Goal: Task Accomplishment & Management: Manage account settings

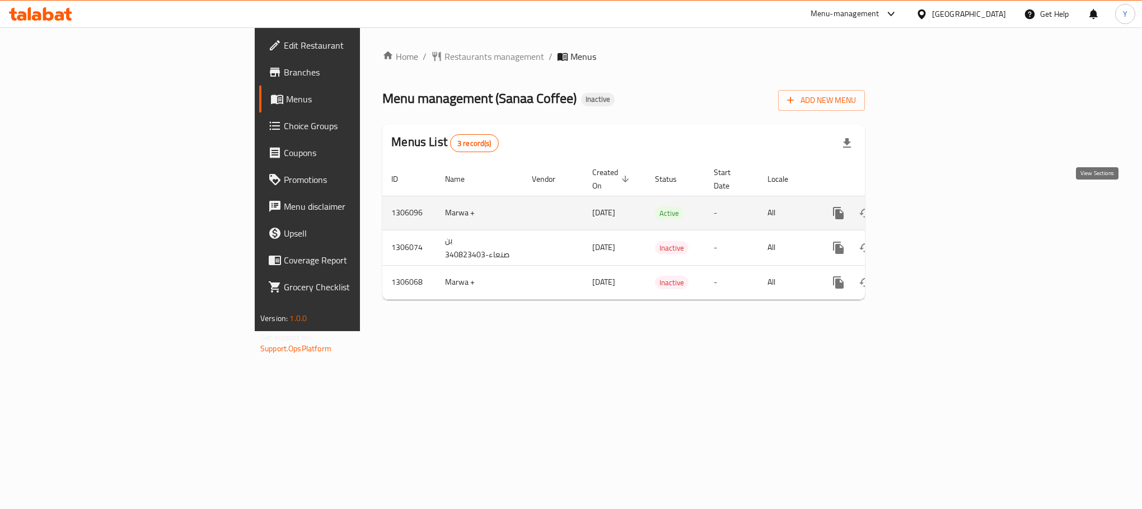
click at [926, 206] on icon "enhanced table" at bounding box center [918, 212] width 13 height 13
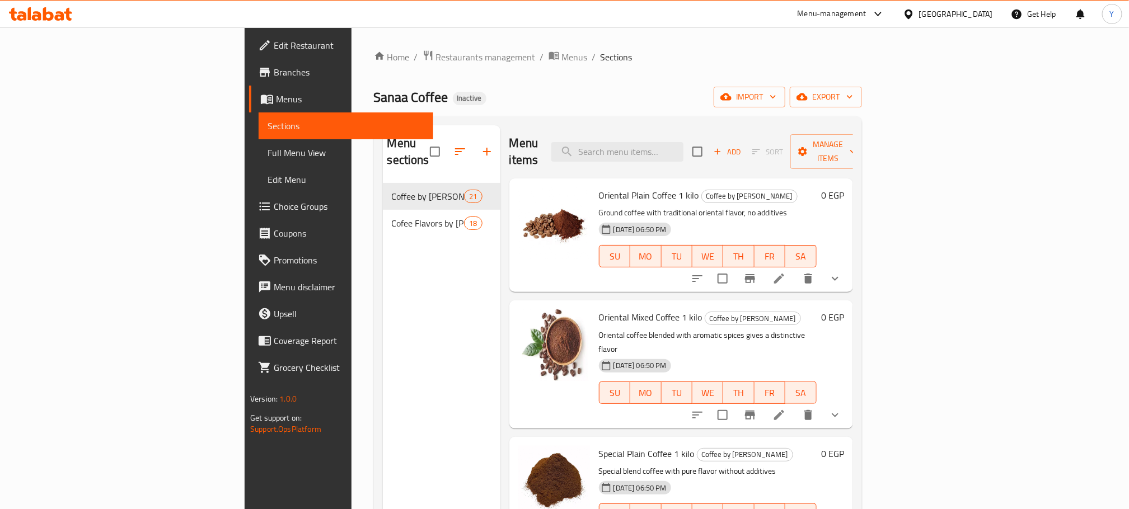
click at [274, 43] on span "Edit Restaurant" at bounding box center [349, 45] width 151 height 13
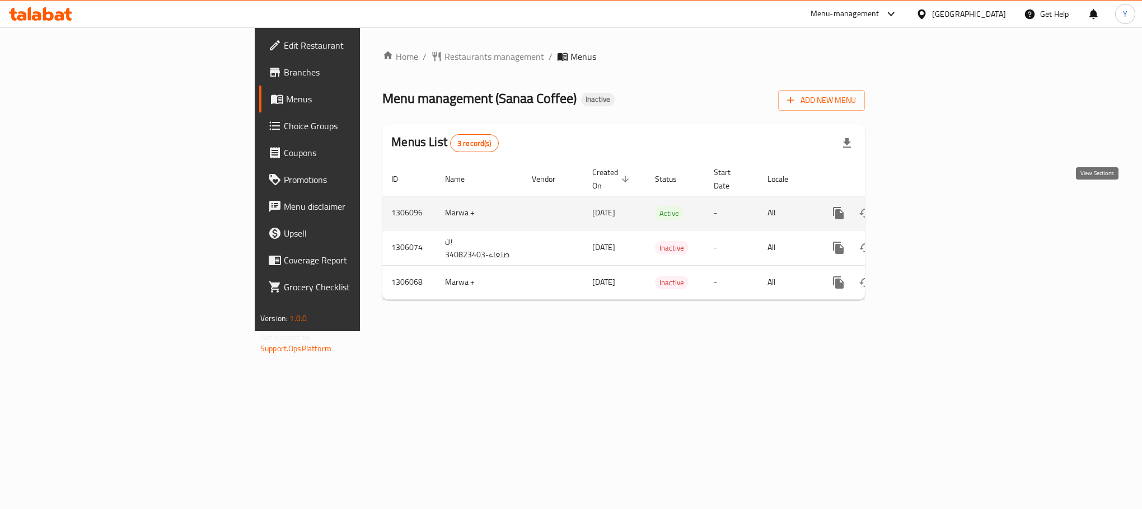
click at [926, 206] on icon "enhanced table" at bounding box center [918, 212] width 13 height 13
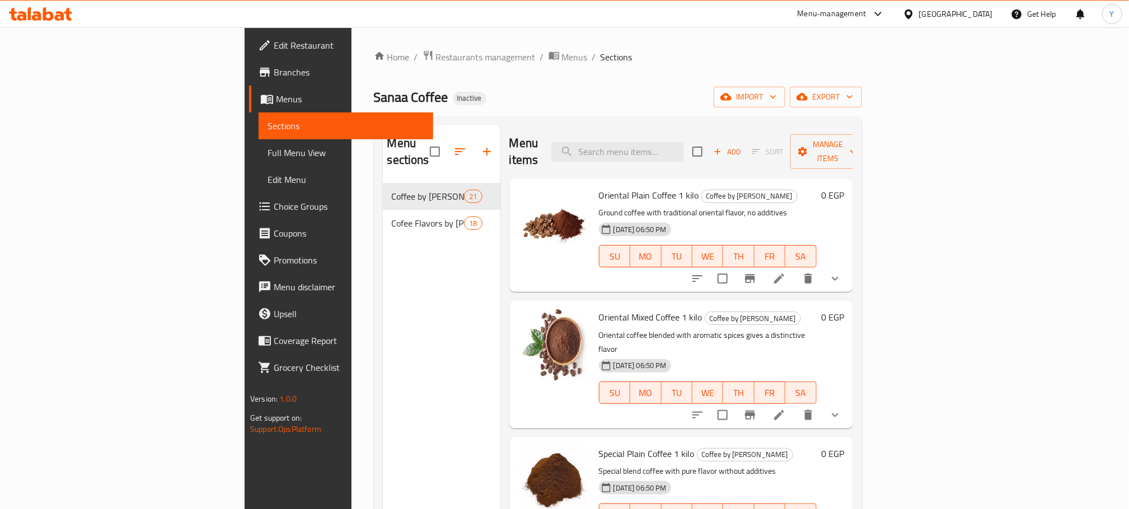
drag, startPoint x: 69, startPoint y: 149, endPoint x: 34, endPoint y: 163, distance: 37.7
click at [267, 149] on span "Full Menu View" at bounding box center [345, 152] width 157 height 13
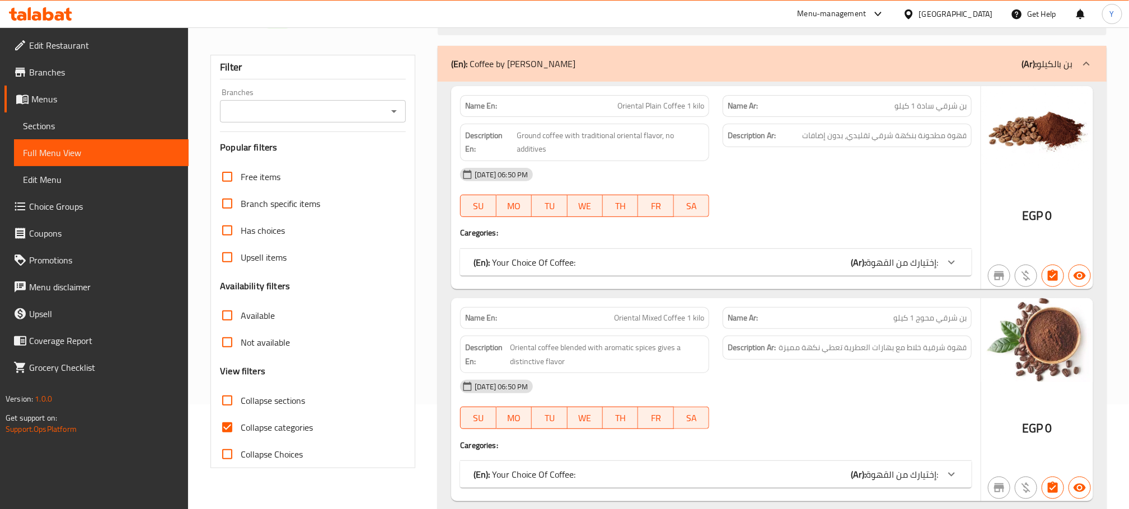
scroll to position [118, 0]
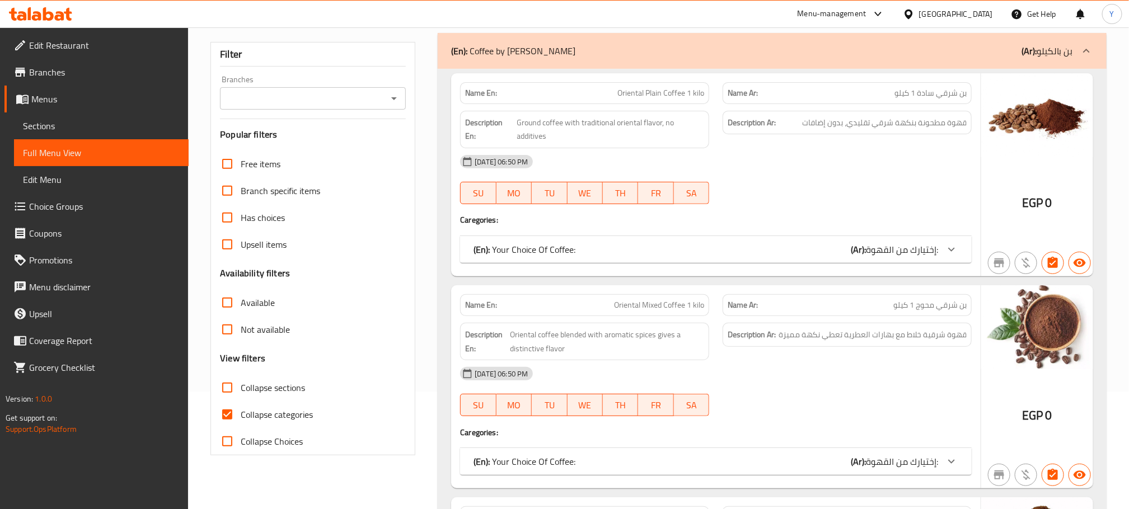
drag, startPoint x: 74, startPoint y: 126, endPoint x: 5, endPoint y: 142, distance: 71.0
click at [74, 126] on span "Sections" at bounding box center [101, 125] width 157 height 13
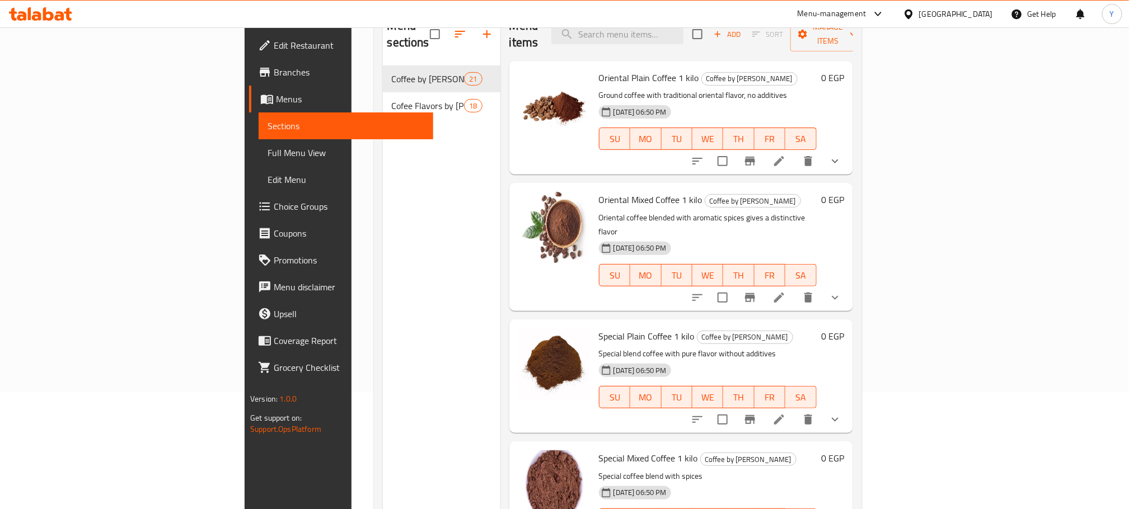
click at [267, 148] on span "Full Menu View" at bounding box center [345, 152] width 157 height 13
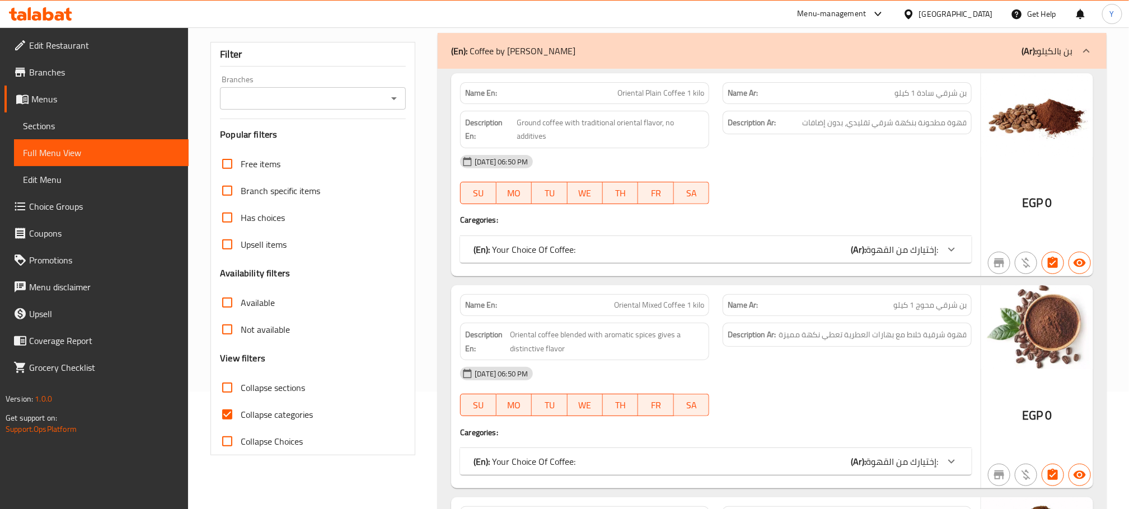
click at [276, 395] on span "Collapse sections" at bounding box center [273, 387] width 64 height 13
click at [241, 395] on input "Collapse sections" at bounding box center [227, 387] width 27 height 27
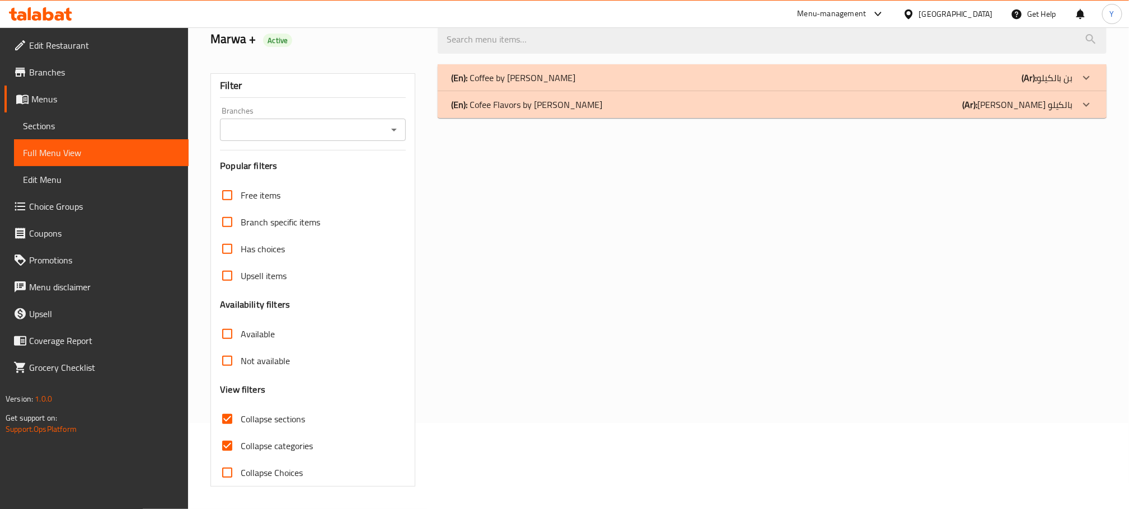
scroll to position [87, 0]
click at [276, 395] on div "Free items Branch specific items Has choices Upsell items Availability filters …" at bounding box center [313, 334] width 186 height 304
click at [273, 416] on span "Collapse sections" at bounding box center [273, 418] width 64 height 13
click at [241, 416] on input "Collapse sections" at bounding box center [227, 419] width 27 height 27
checkbox input "false"
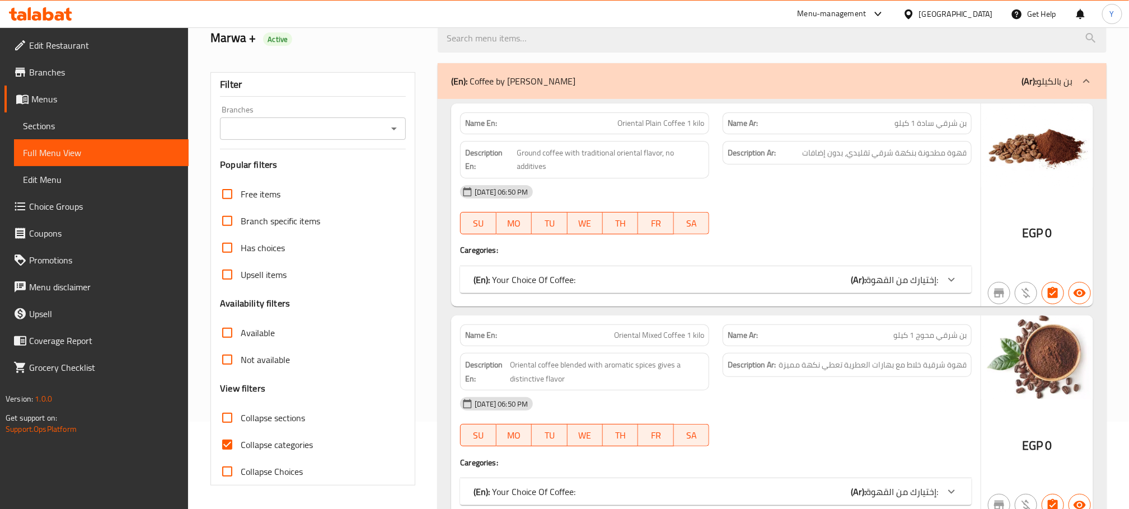
click at [248, 447] on span "Collapse categories" at bounding box center [277, 444] width 72 height 13
click at [241, 447] on input "Collapse categories" at bounding box center [227, 444] width 27 height 27
checkbox input "false"
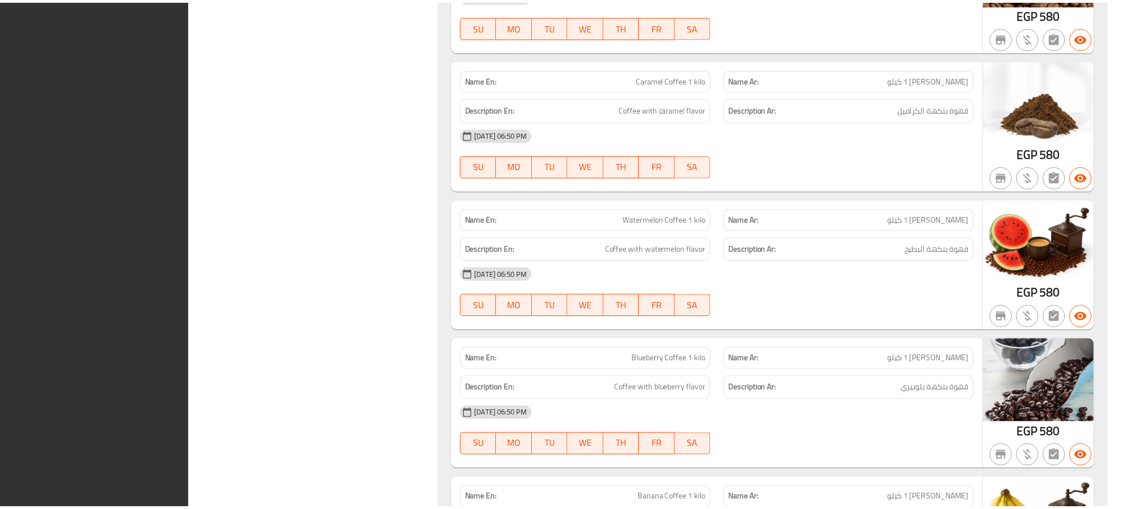
scroll to position [7466, 0]
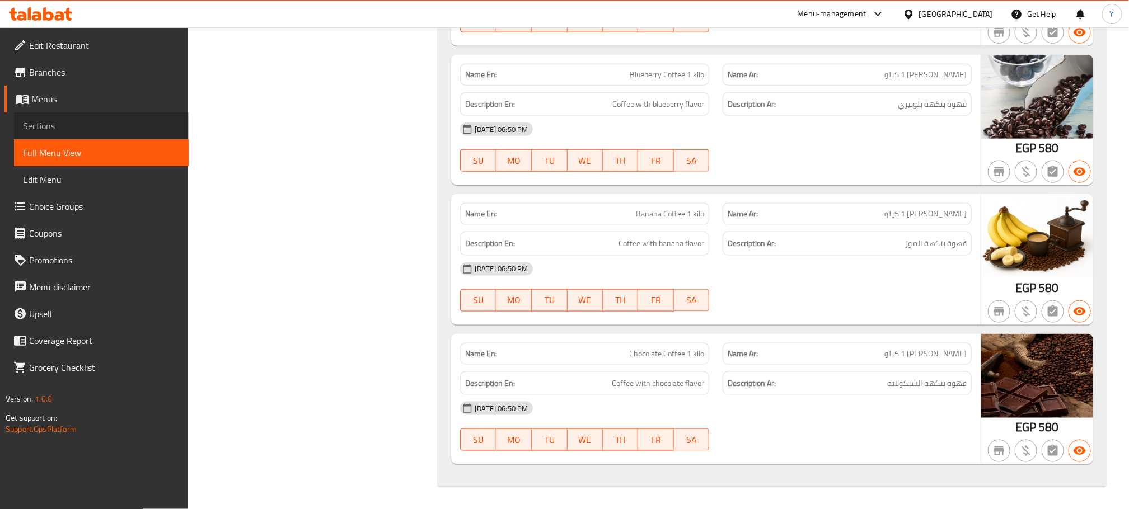
click at [96, 116] on link "Sections" at bounding box center [101, 125] width 175 height 27
